Goal: Information Seeking & Learning: Find contact information

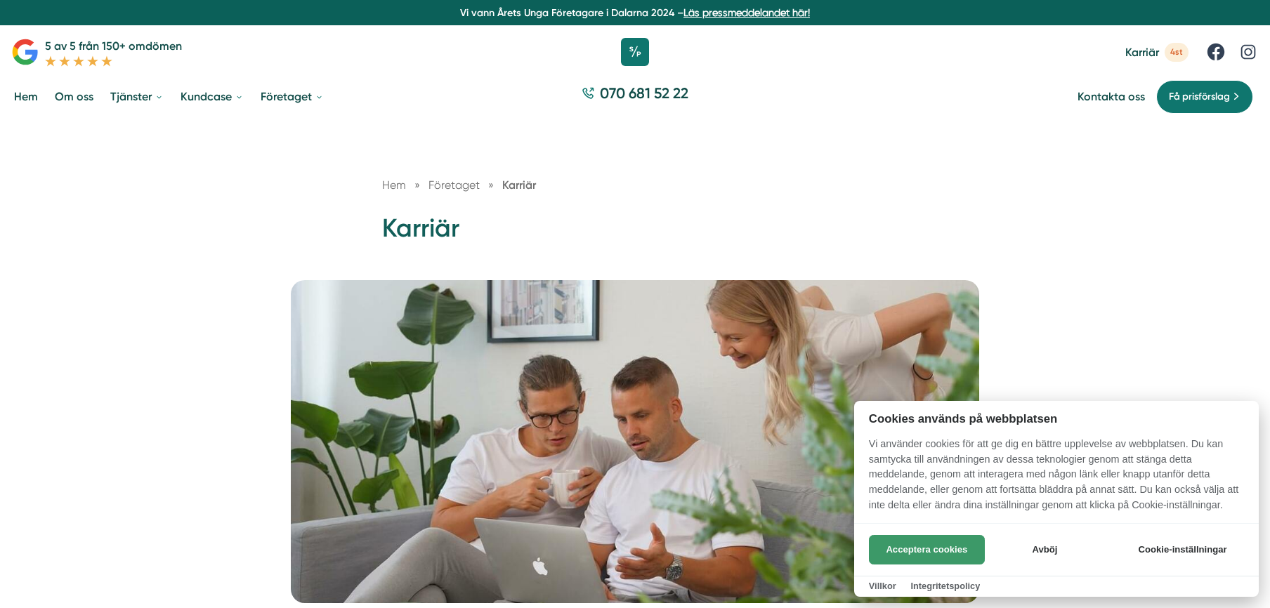
click at [936, 556] on button "Acceptera cookies" at bounding box center [927, 550] width 116 height 30
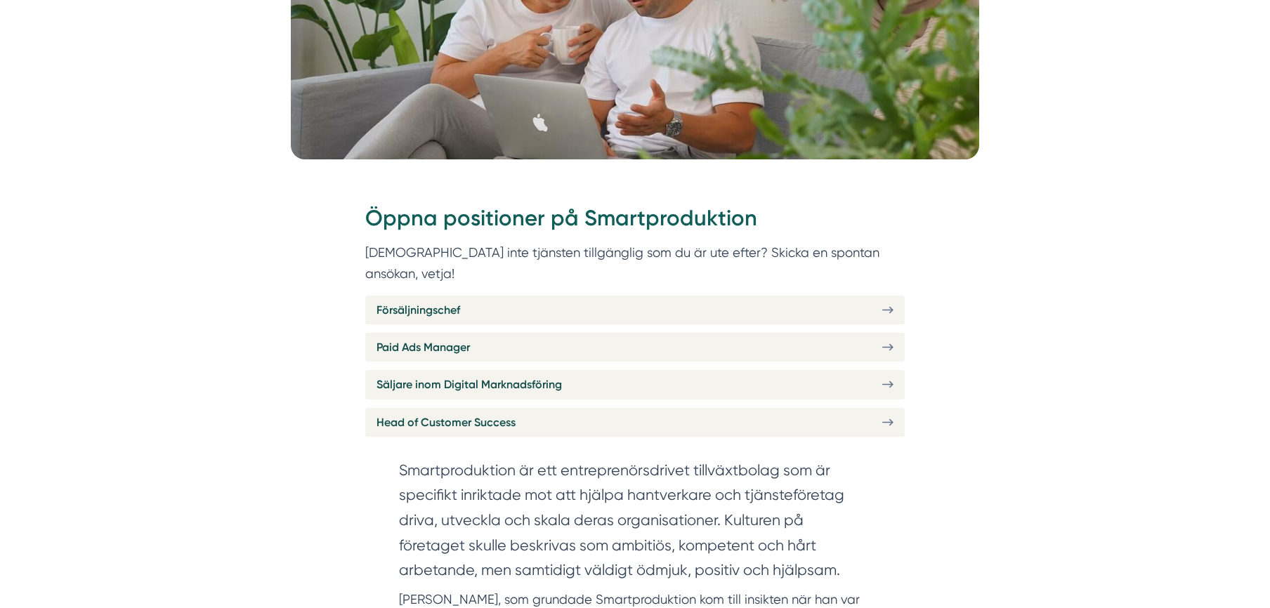
scroll to position [452, 0]
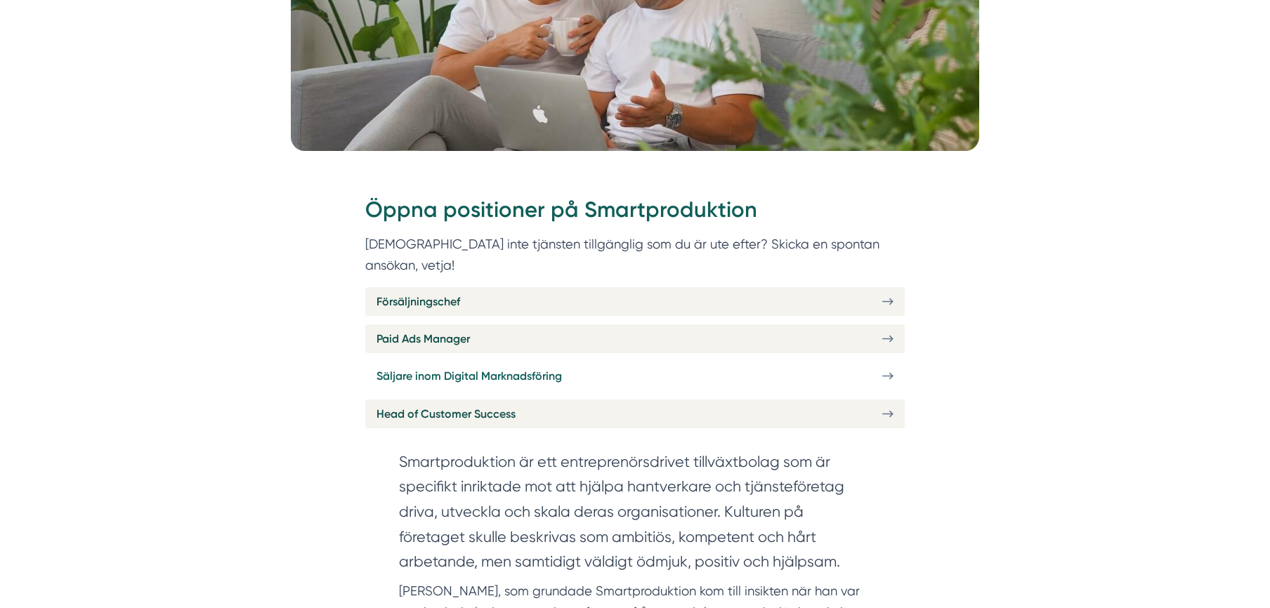
click at [886, 362] on link "Säljare inom Digital Marknadsföring" at bounding box center [635, 376] width 540 height 29
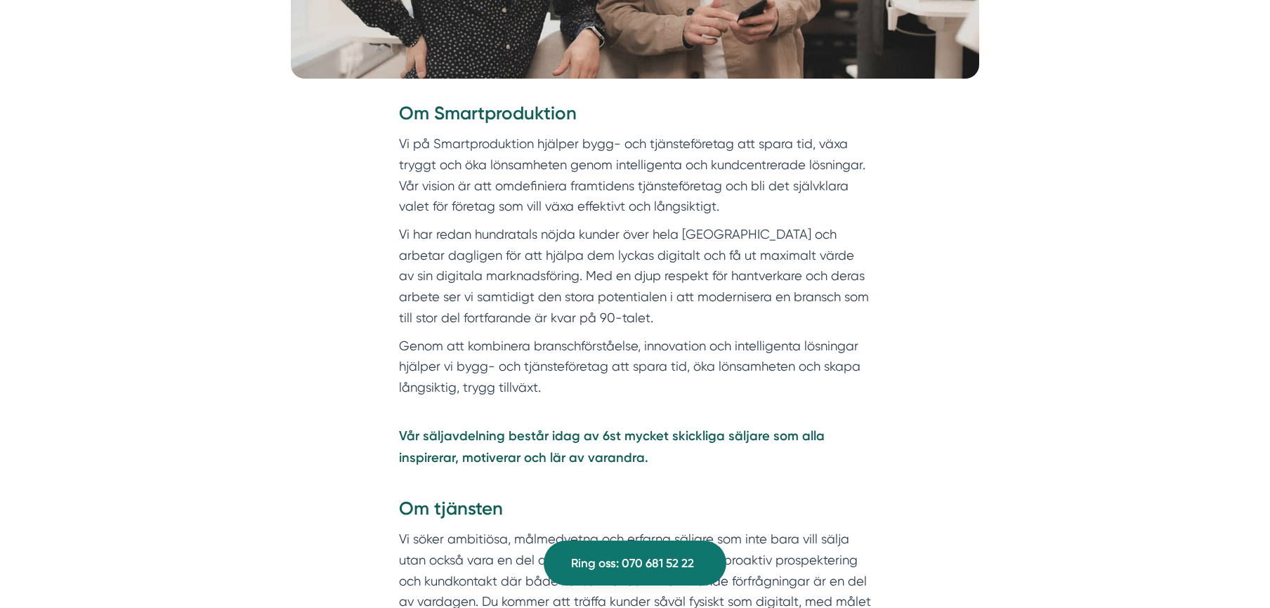
scroll to position [1053, 0]
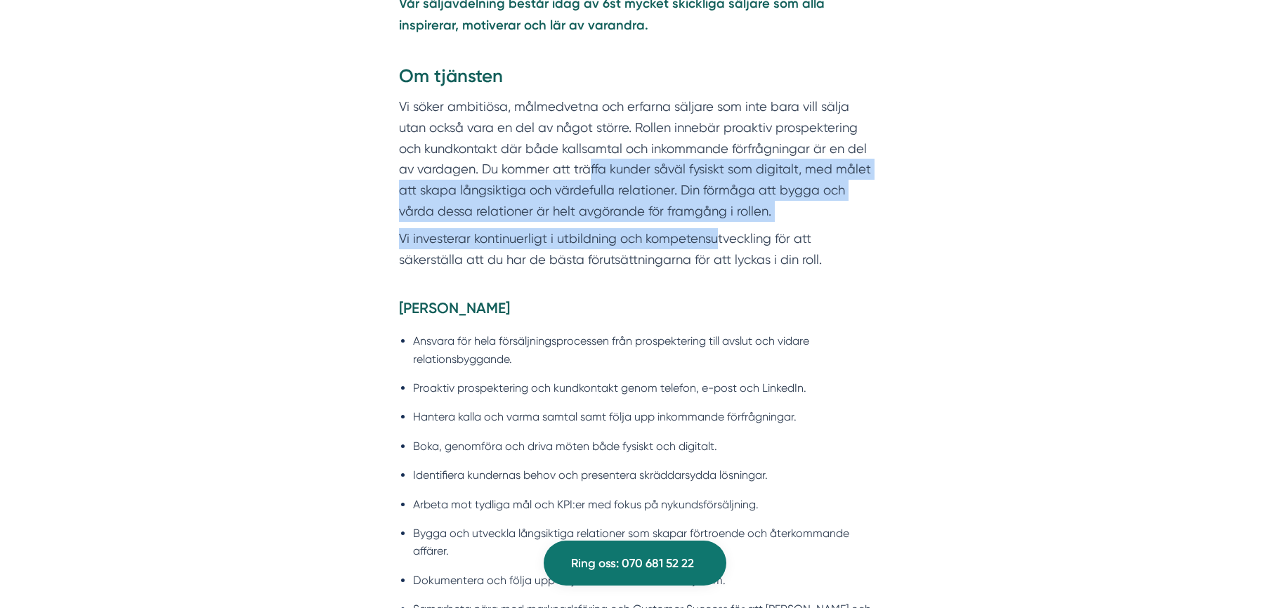
drag, startPoint x: 589, startPoint y: 150, endPoint x: 718, endPoint y: 221, distance: 146.8
click at [718, 228] on p "Vi investerar kontinuerligt i utbildning och kompetensutveckling för att säkers…" at bounding box center [635, 248] width 472 height 41
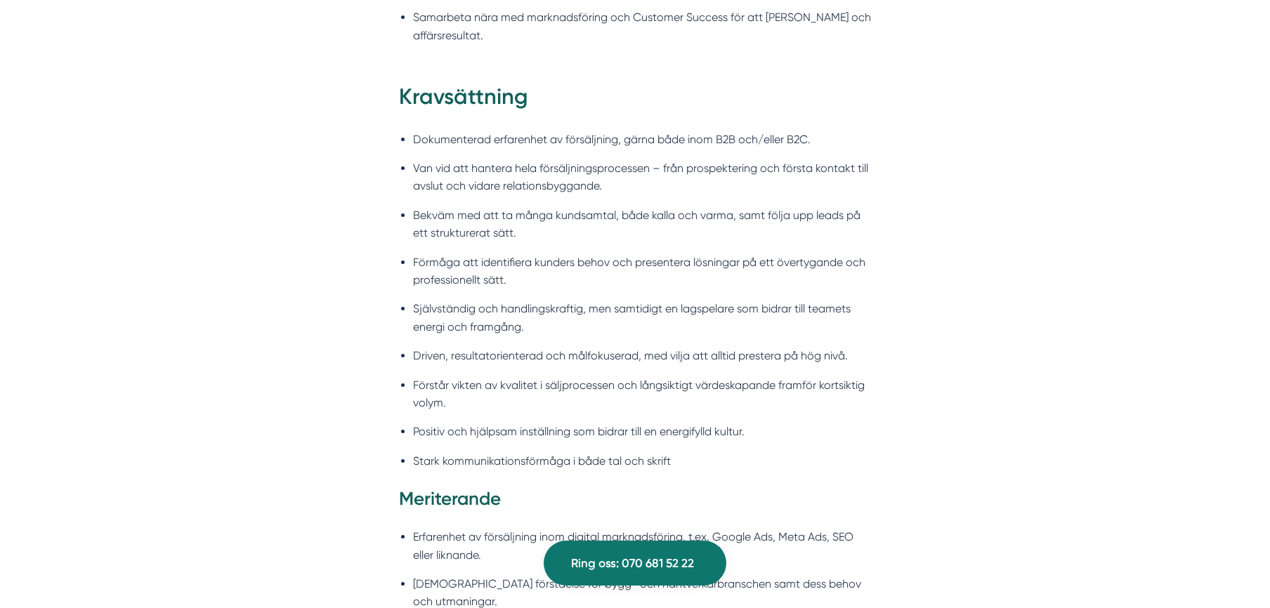
scroll to position [1949, 0]
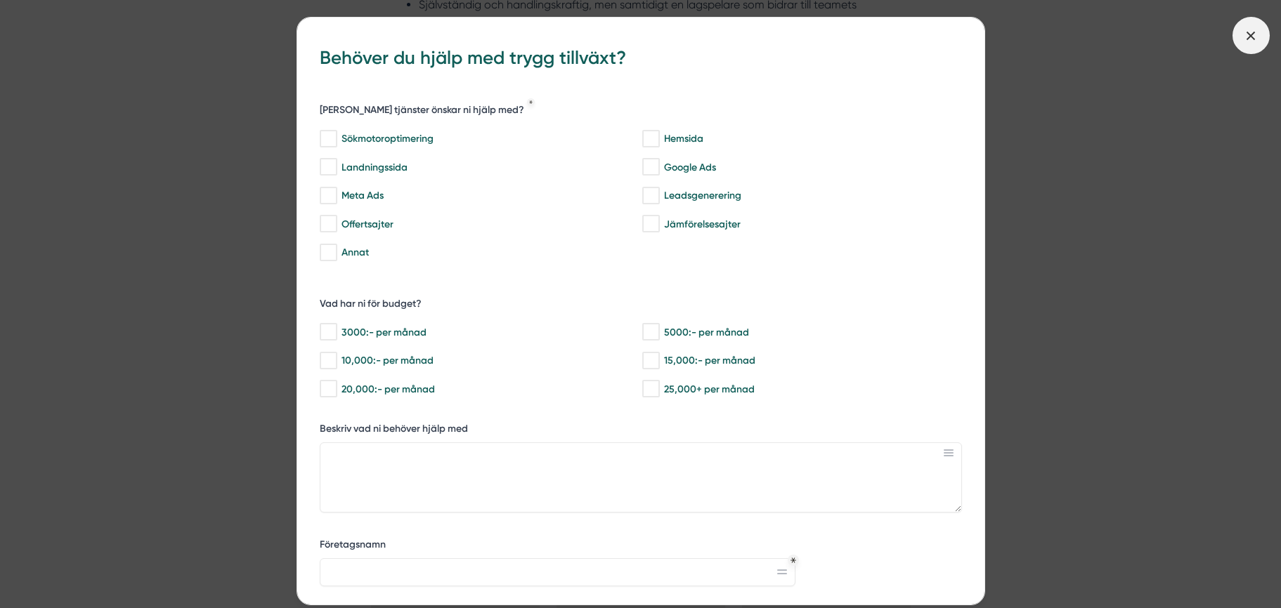
click at [1247, 34] on icon at bounding box center [1250, 35] width 15 height 15
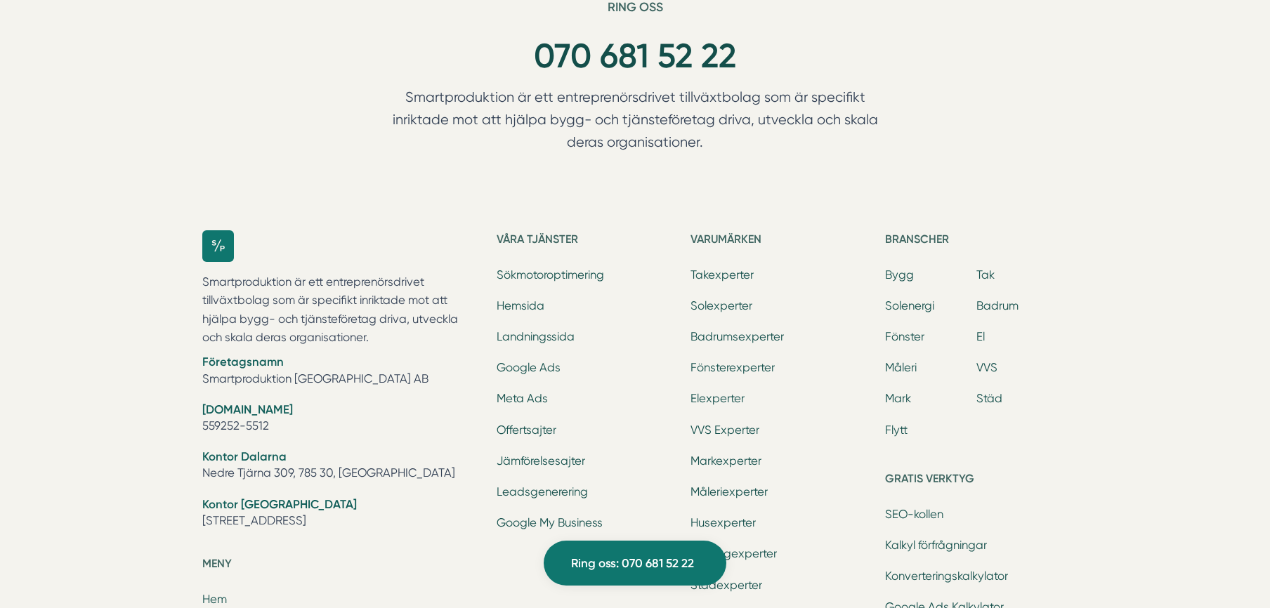
scroll to position [5310, 0]
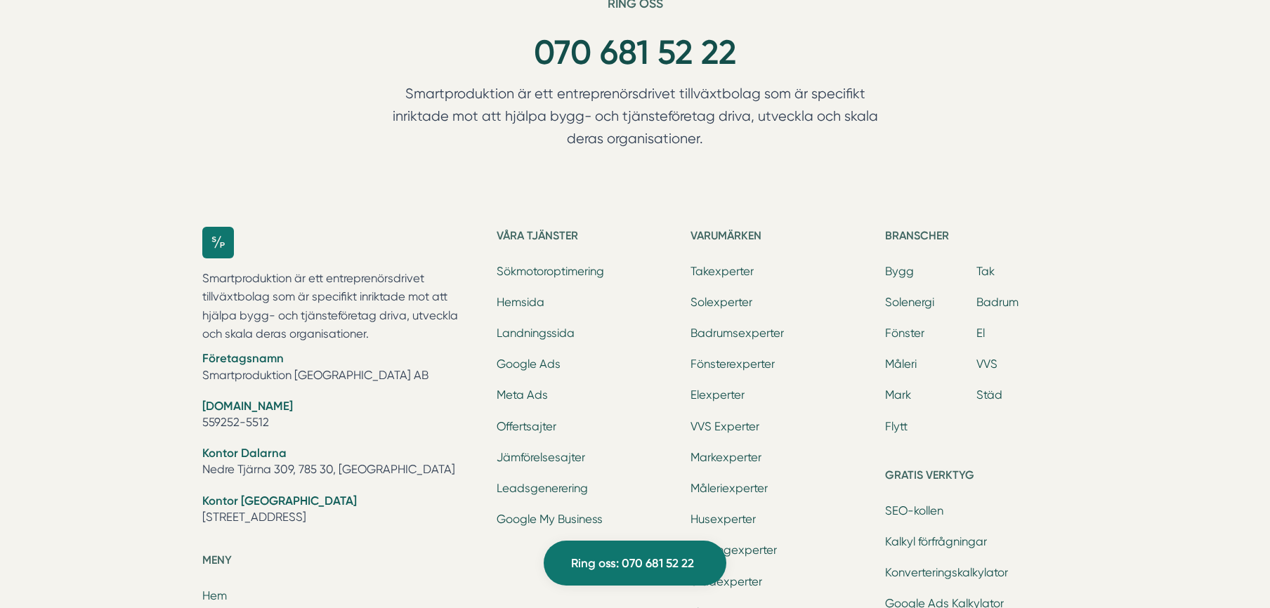
click at [345, 493] on li "Kontor Stockholm Tellusborgsvägen 67, 126 29, Hägersten" at bounding box center [340, 511] width 277 height 36
drag, startPoint x: 417, startPoint y: 459, endPoint x: 200, endPoint y: 454, distance: 216.4
click at [200, 454] on div "Smartproduktion är ett entreprenörsdrivet tillväxtbolag som är specifikt inrikt…" at bounding box center [634, 580] width 899 height 752
copy li "[STREET_ADDRESS]"
